Goal: Transaction & Acquisition: Obtain resource

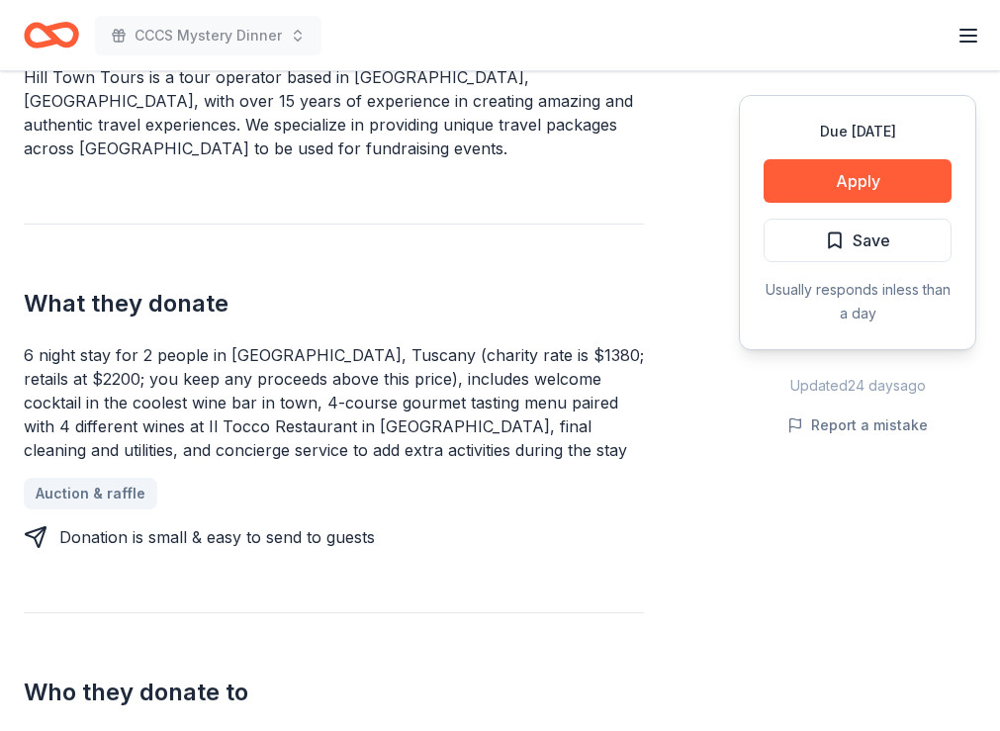
scroll to position [593, 0]
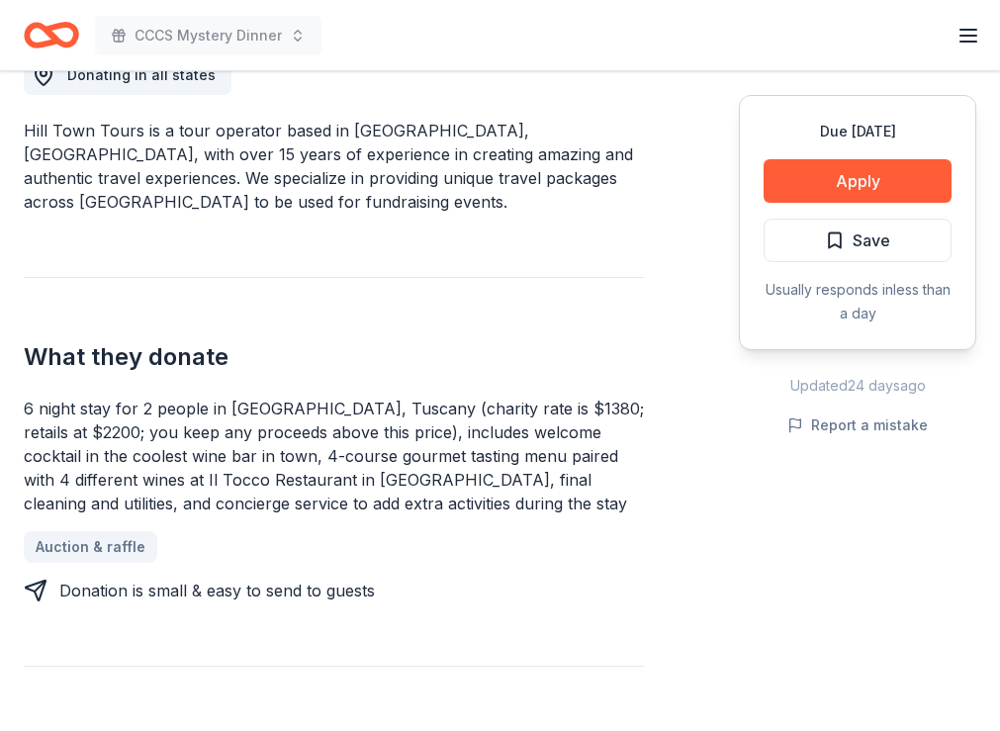
drag, startPoint x: 284, startPoint y: 403, endPoint x: 460, endPoint y: 420, distance: 176.8
click at [460, 420] on div "6 night stay for 2 people in [GEOGRAPHIC_DATA], Tuscany (charity rate is $1380;…" at bounding box center [334, 455] width 620 height 119
drag, startPoint x: 467, startPoint y: 409, endPoint x: 423, endPoint y: 445, distance: 56.2
click at [565, 433] on div "6 night stay for 2 people in [GEOGRAPHIC_DATA], Tuscany (charity rate is $1380;…" at bounding box center [334, 455] width 620 height 119
drag, startPoint x: 250, startPoint y: 444, endPoint x: 404, endPoint y: 451, distance: 154.4
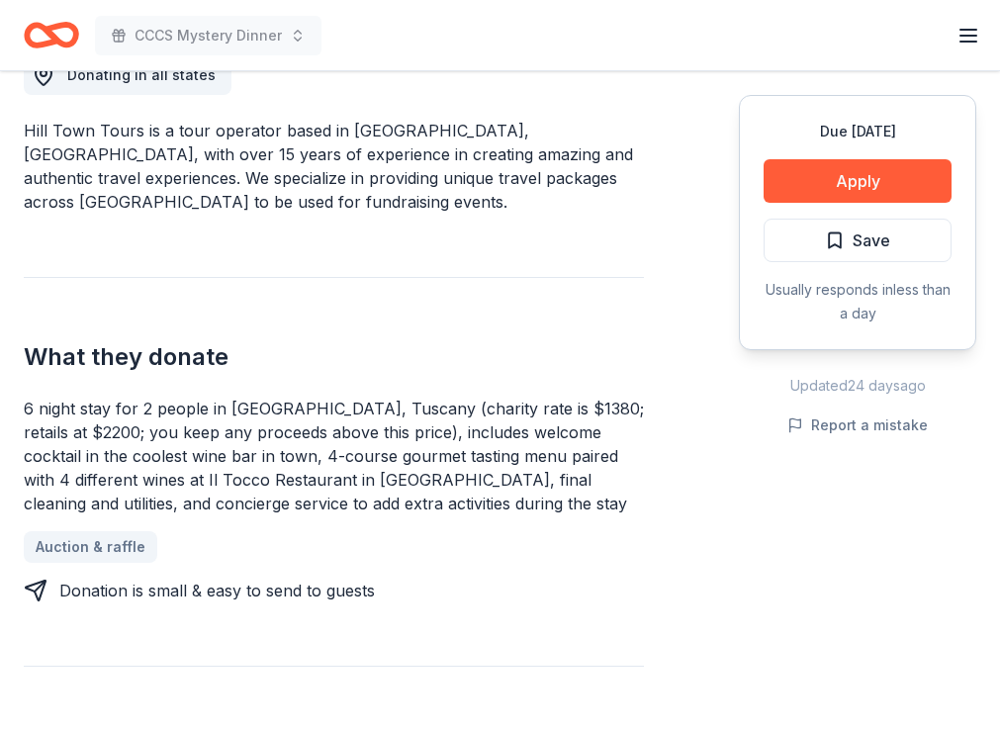
click at [404, 451] on div "6 night stay for 2 people in [GEOGRAPHIC_DATA], Tuscany (charity rate is $1380;…" at bounding box center [334, 455] width 620 height 119
drag, startPoint x: 261, startPoint y: 428, endPoint x: 532, endPoint y: 417, distance: 271.1
click at [511, 422] on div "6 night stay for 2 people in [GEOGRAPHIC_DATA], Tuscany (charity rate is $1380;…" at bounding box center [334, 455] width 620 height 119
drag, startPoint x: 325, startPoint y: 407, endPoint x: 331, endPoint y: 416, distance: 10.7
click at [338, 413] on div "6 night stay for 2 people in [GEOGRAPHIC_DATA], Tuscany (charity rate is $1380;…" at bounding box center [334, 455] width 620 height 119
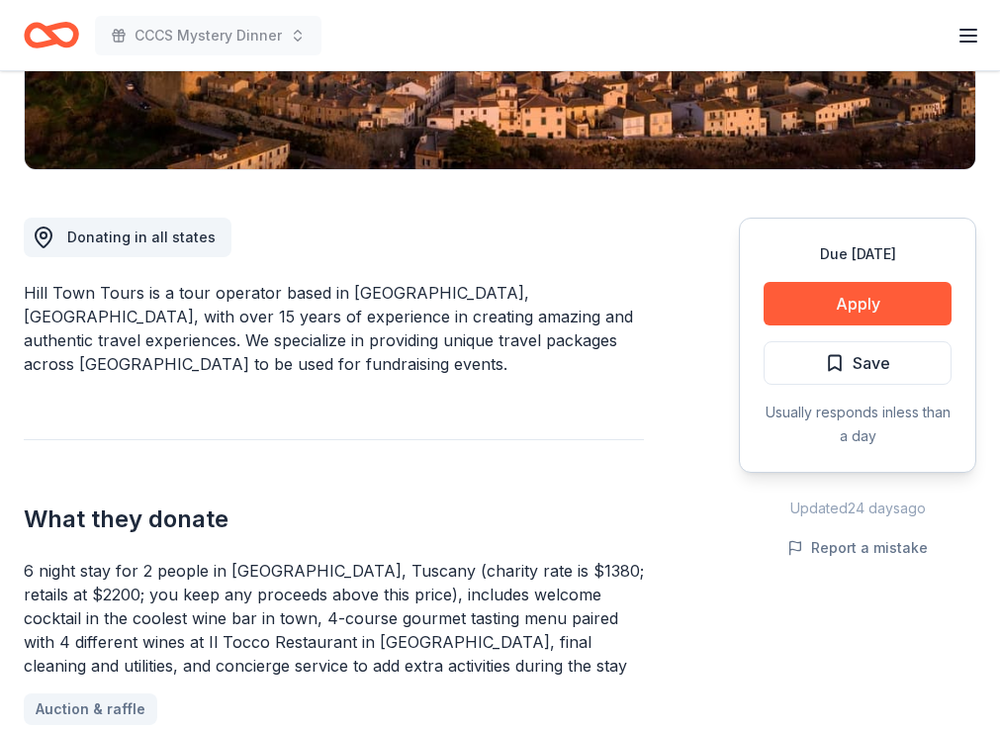
scroll to position [99, 0]
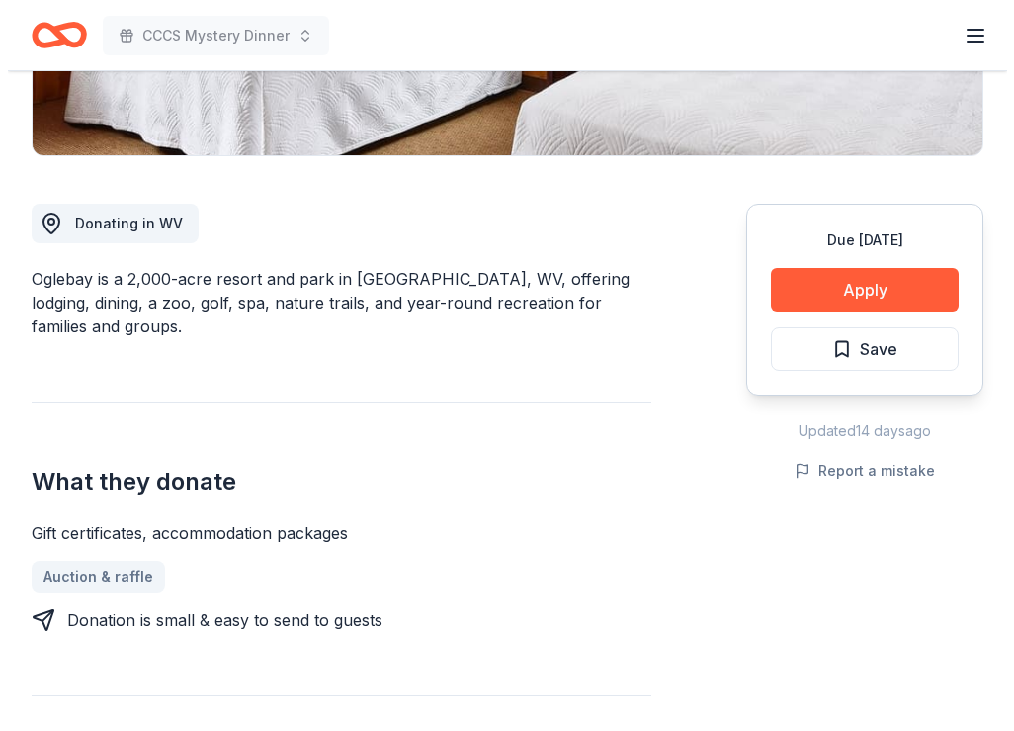
scroll to position [395, 0]
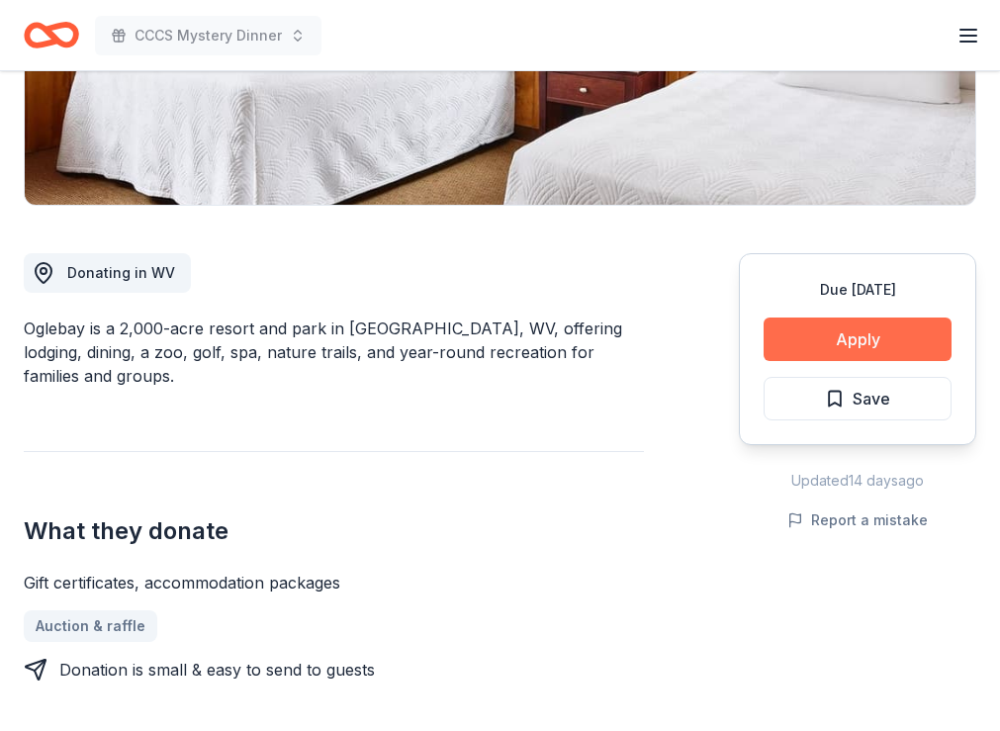
click at [829, 335] on button "Apply" at bounding box center [857, 339] width 188 height 44
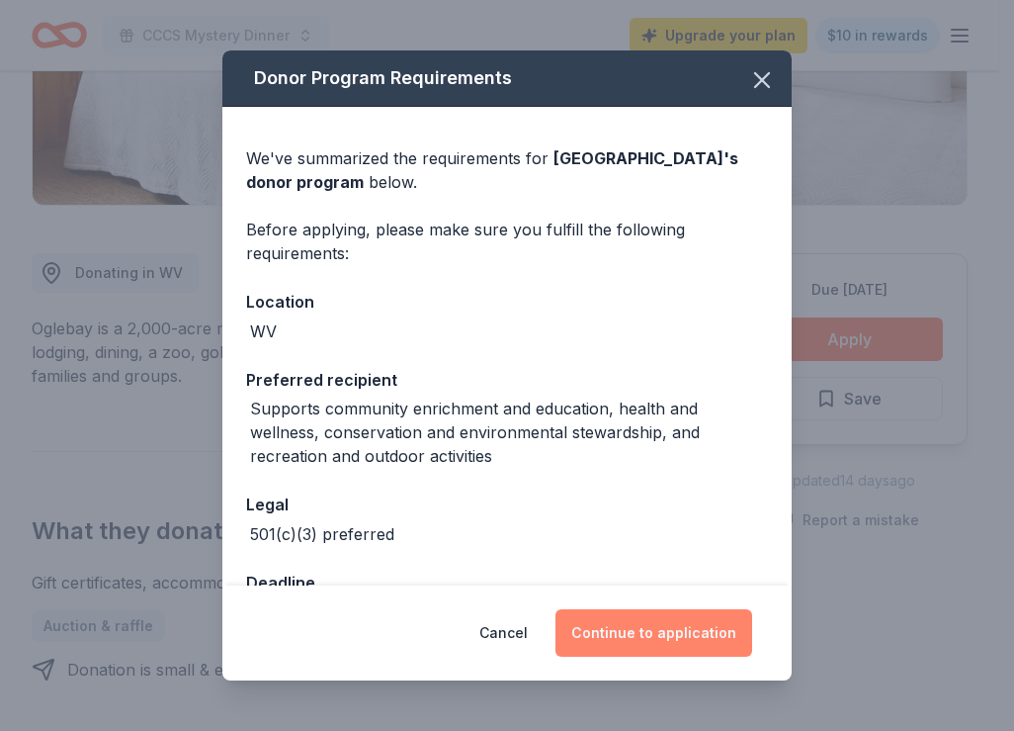
click at [636, 636] on button "Continue to application" at bounding box center [654, 632] width 197 height 47
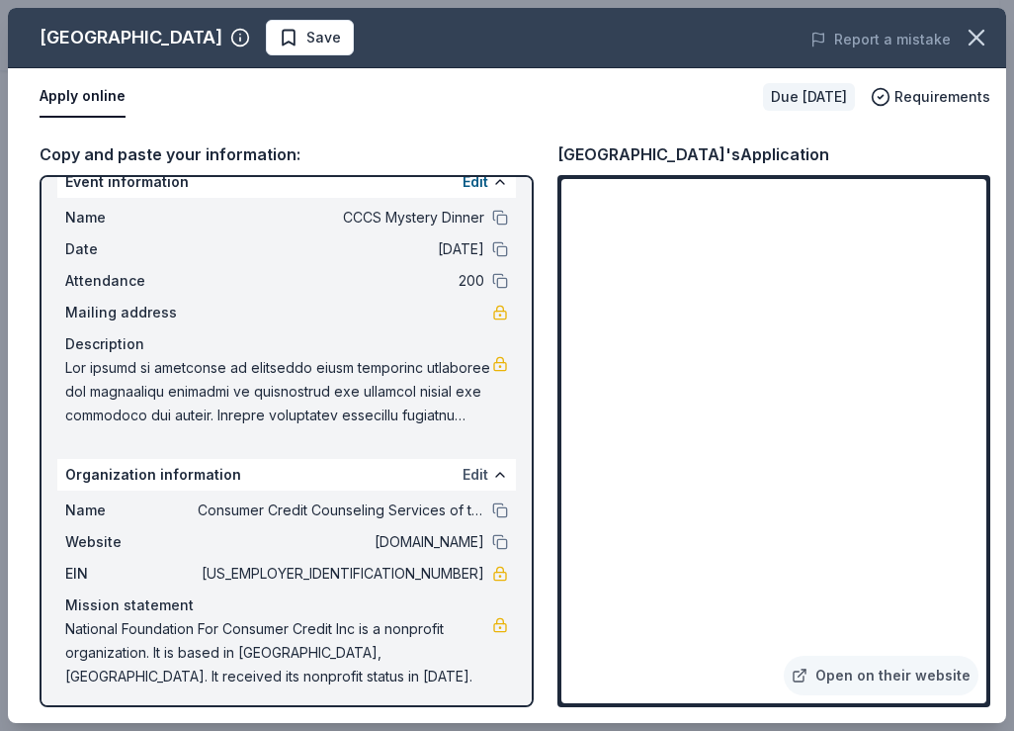
scroll to position [34, 0]
